Goal: Navigation & Orientation: Go to known website

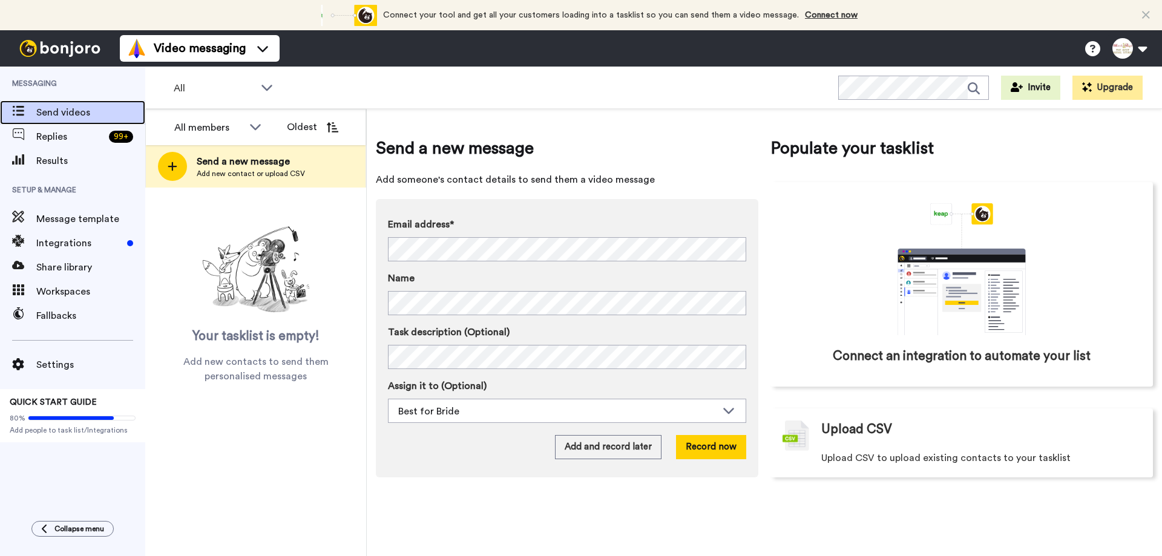
click at [59, 115] on span "Send videos" at bounding box center [90, 112] width 109 height 15
